Goal: Task Accomplishment & Management: Manage account settings

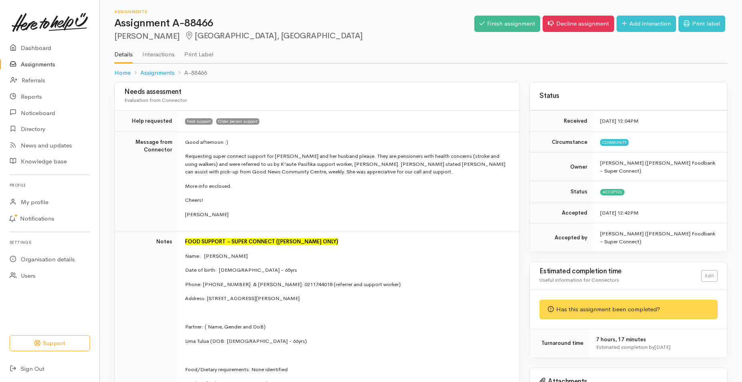
scroll to position [160, 0]
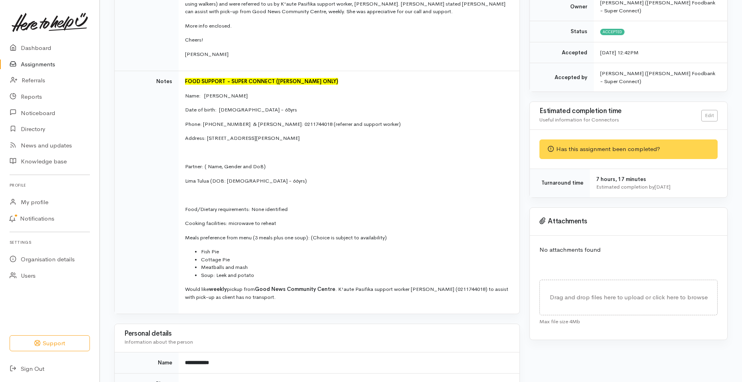
click at [46, 63] on link "Assignments" at bounding box center [49, 64] width 99 height 16
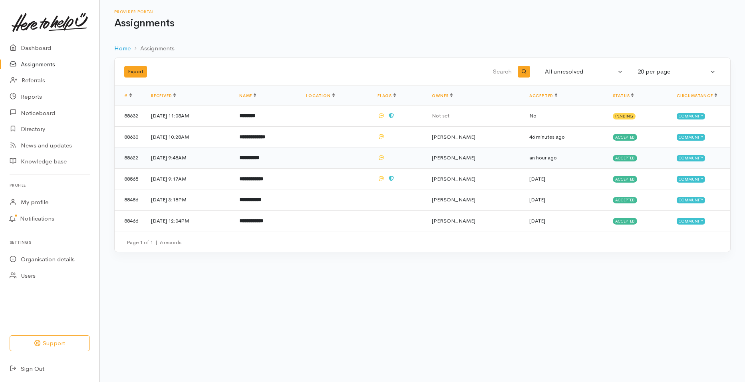
click at [259, 157] on b "**********" at bounding box center [249, 157] width 20 height 5
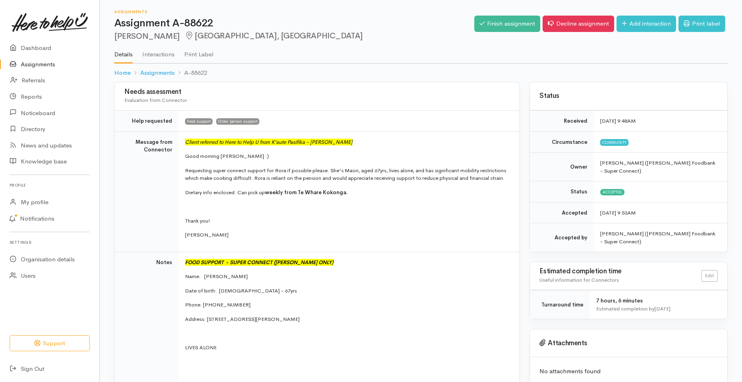
click at [49, 62] on link "Assignments" at bounding box center [49, 64] width 99 height 16
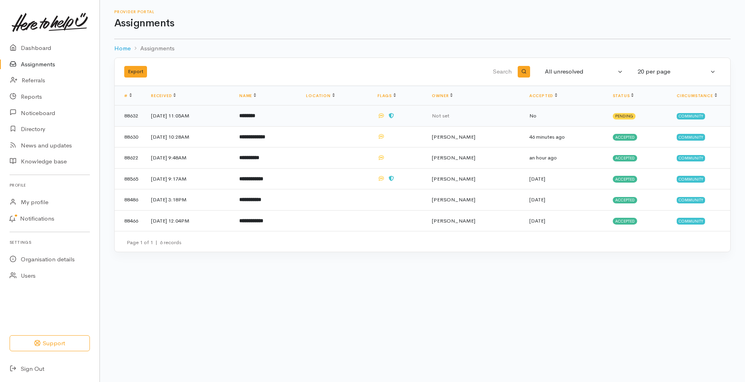
click at [626, 115] on span "Pending" at bounding box center [624, 116] width 23 height 6
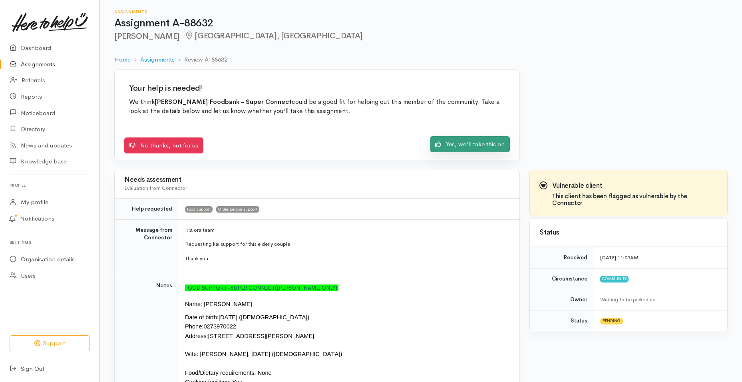
click at [459, 141] on link "Yes, we'll take this on" at bounding box center [470, 144] width 80 height 16
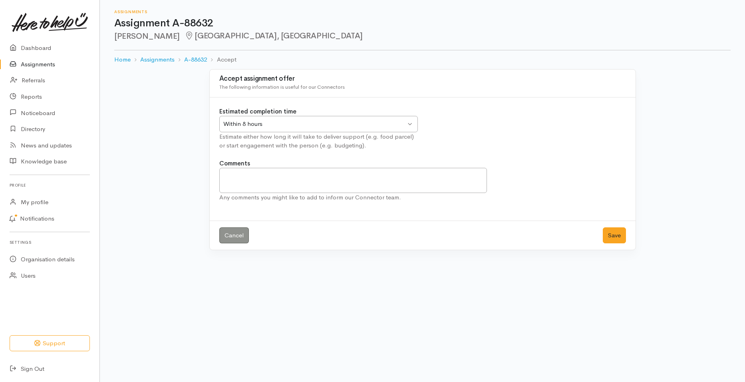
click at [53, 61] on link "Assignments" at bounding box center [49, 64] width 99 height 16
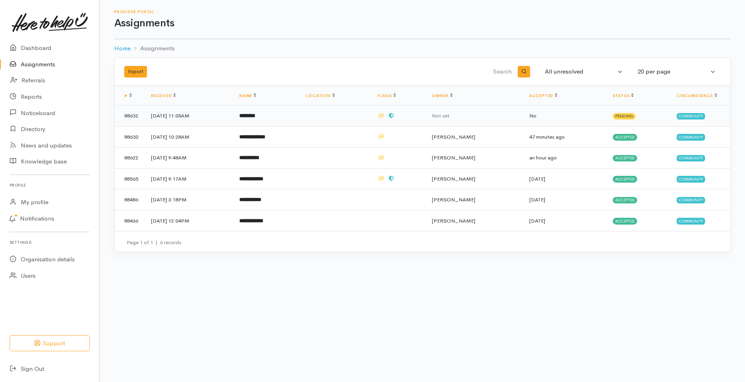
click at [201, 115] on td "[DATE] 11:05AM" at bounding box center [189, 115] width 88 height 21
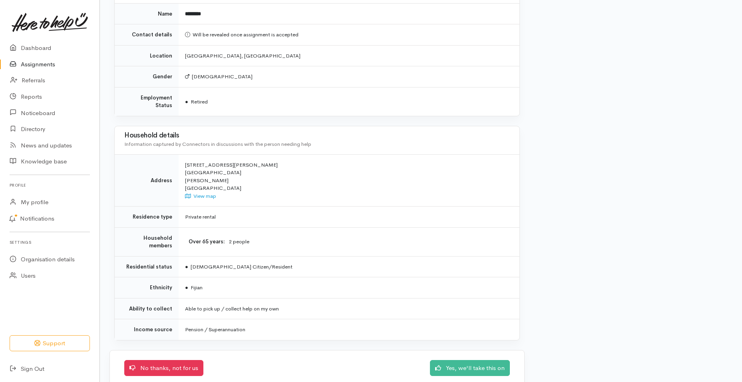
scroll to position [560, 0]
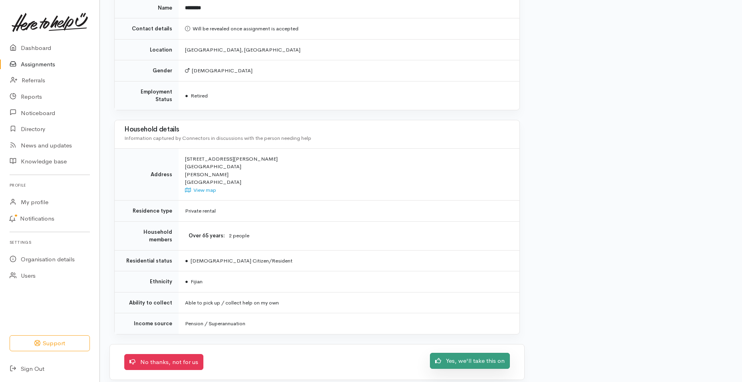
click at [452, 353] on link "Yes, we'll take this on" at bounding box center [470, 361] width 80 height 16
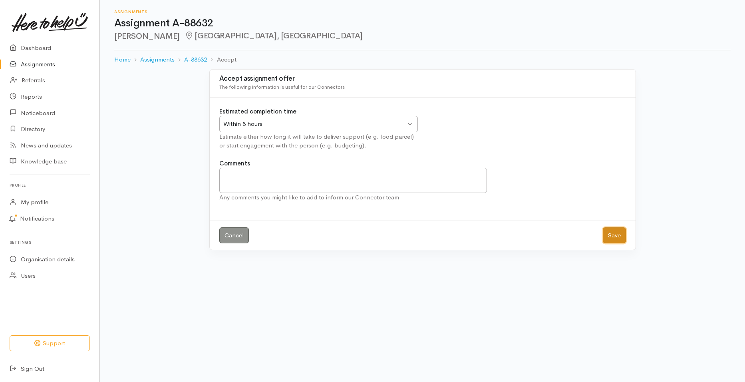
click at [616, 231] on button "Save" at bounding box center [614, 235] width 23 height 16
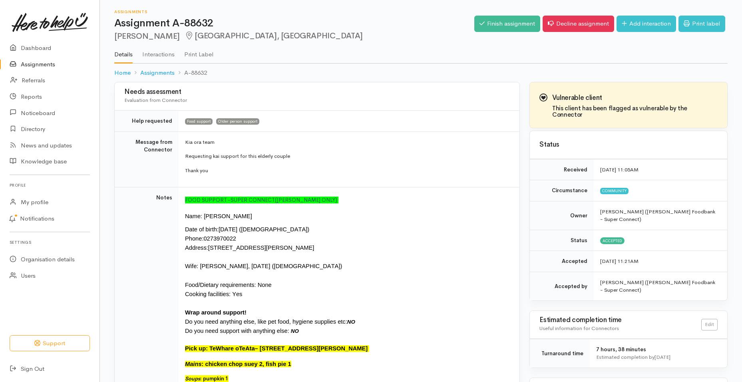
click at [51, 63] on link "Assignments" at bounding box center [49, 64] width 99 height 16
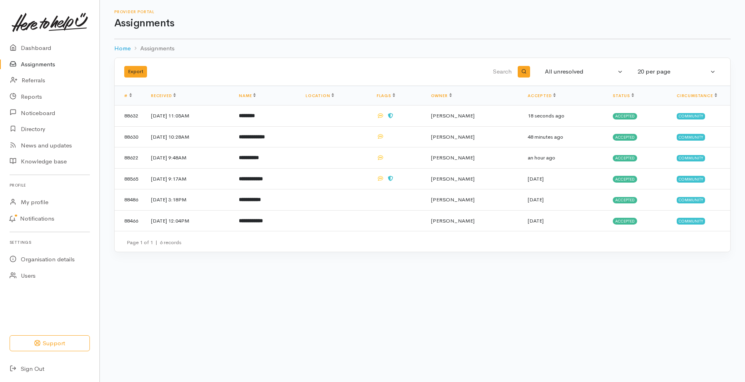
click at [47, 63] on link "Assignments" at bounding box center [49, 64] width 99 height 16
